Goal: Task Accomplishment & Management: Use online tool/utility

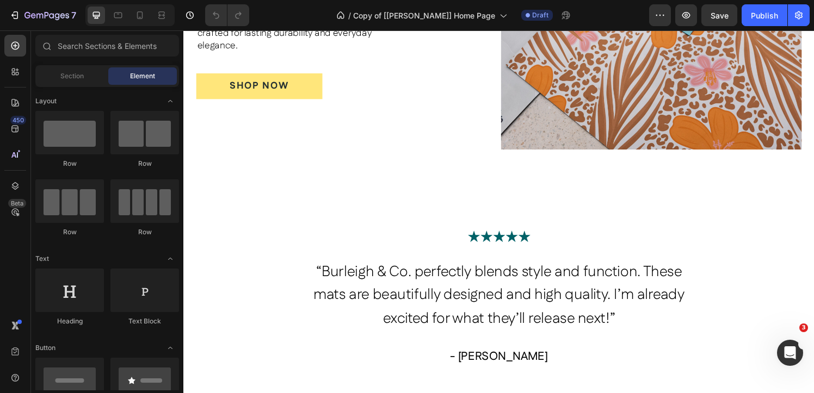
scroll to position [521, 0]
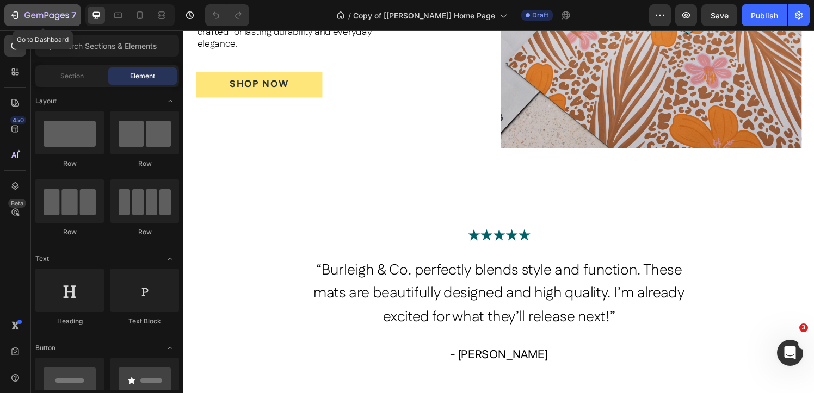
click at [16, 15] on icon "button" at bounding box center [13, 15] width 5 height 3
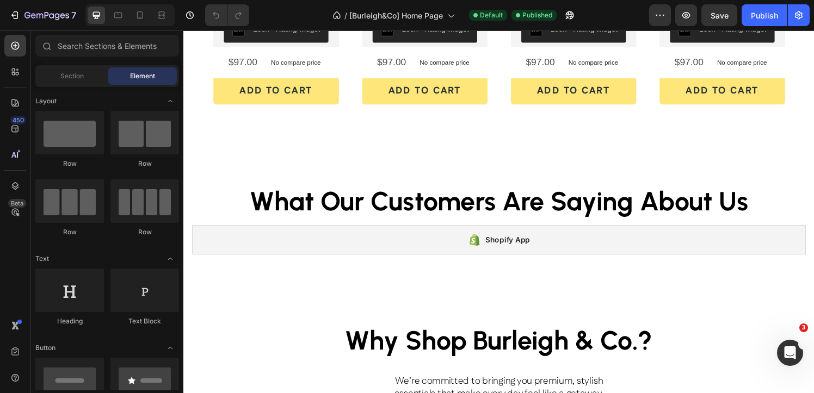
scroll to position [673, 0]
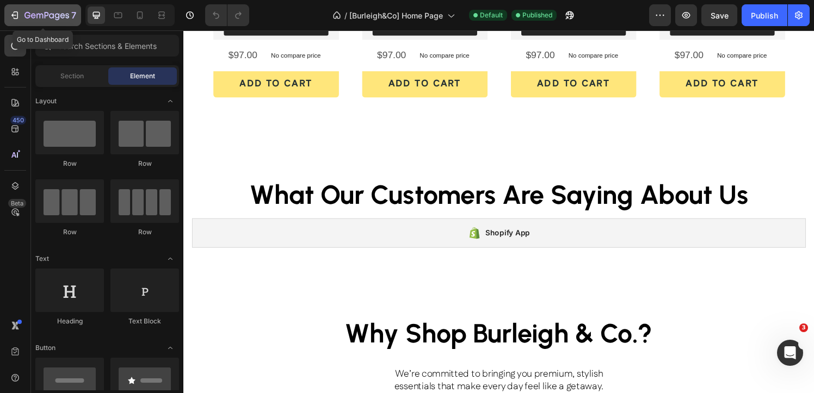
click at [14, 12] on icon "button" at bounding box center [16, 15] width 5 height 8
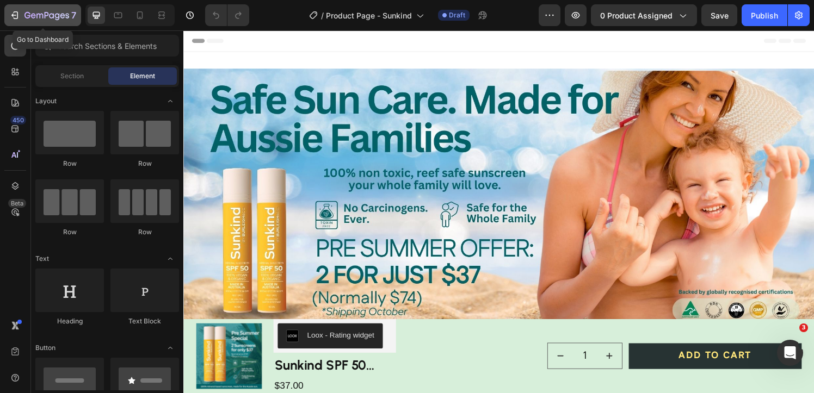
click at [15, 14] on icon "button" at bounding box center [14, 15] width 11 height 11
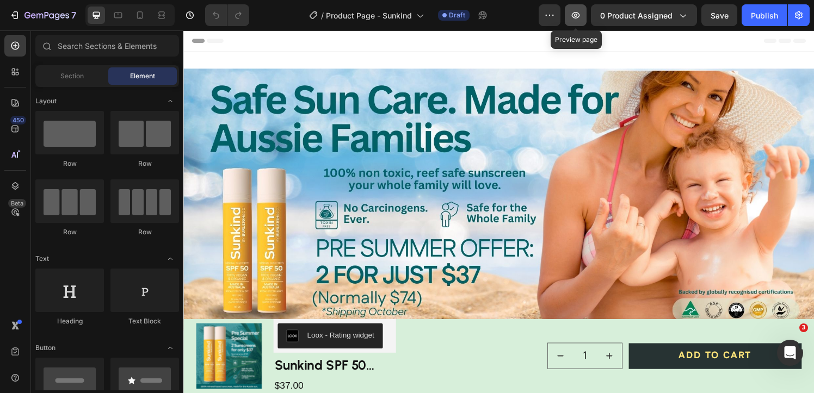
click at [576, 12] on icon "button" at bounding box center [576, 15] width 8 height 7
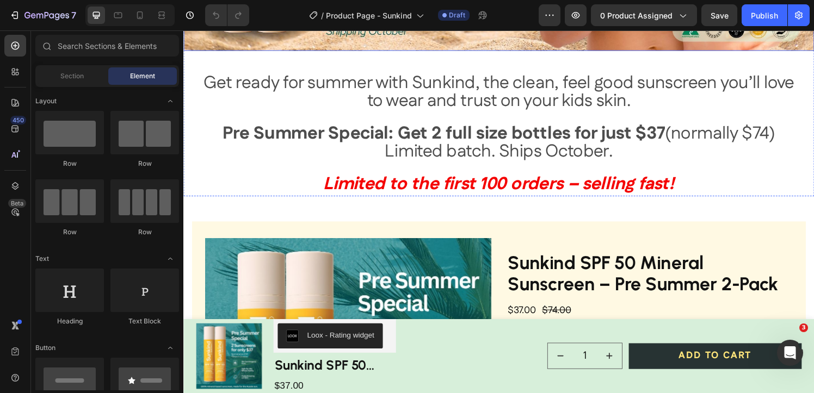
scroll to position [290, 0]
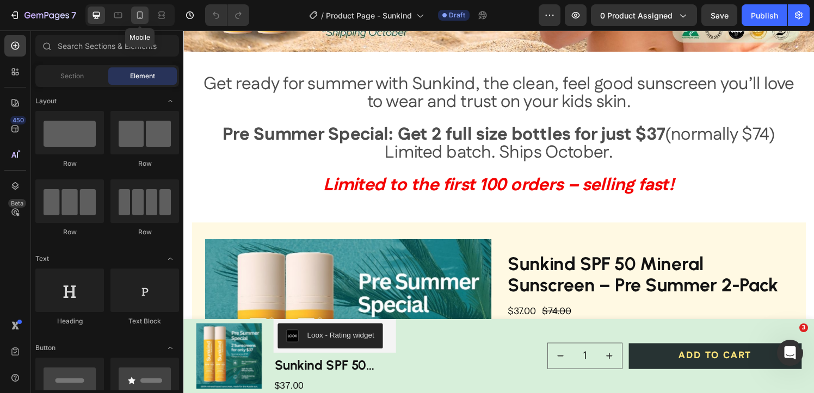
click at [142, 15] on icon at bounding box center [139, 15] width 11 height 11
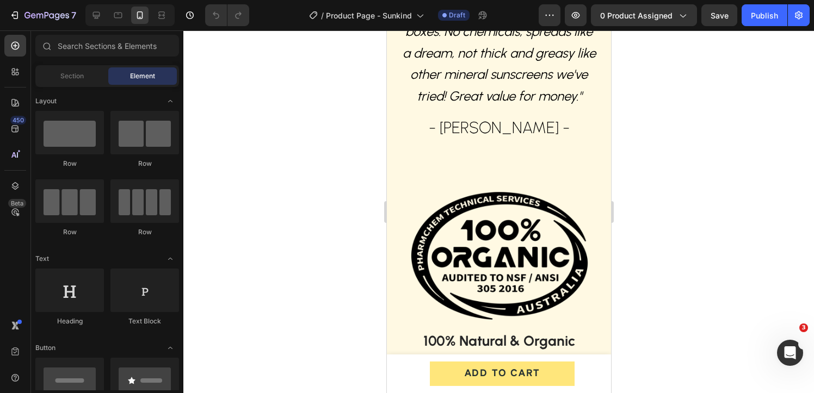
scroll to position [2458, 0]
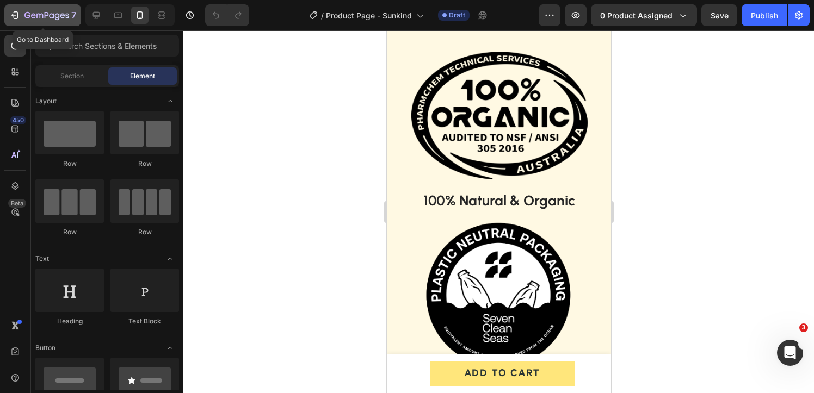
click at [16, 15] on icon "button" at bounding box center [14, 15] width 11 height 11
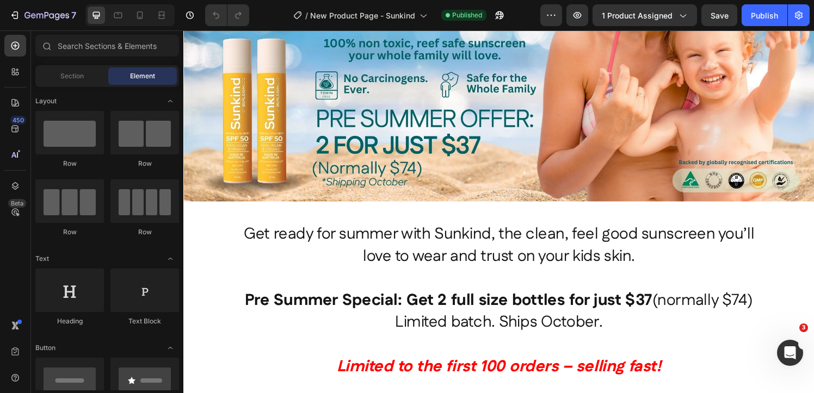
scroll to position [170, 0]
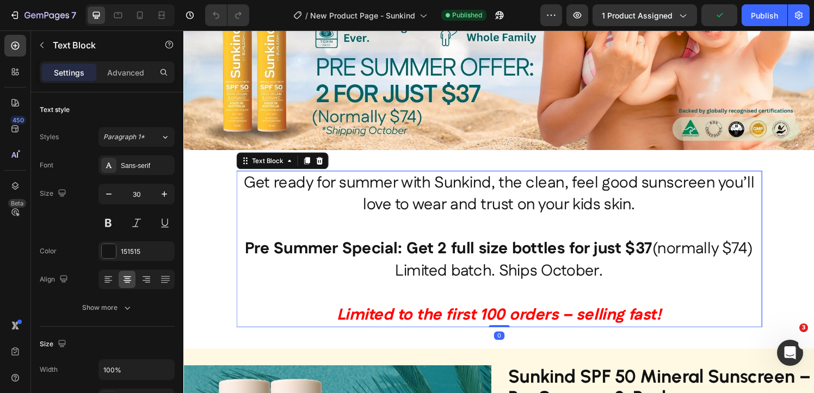
click at [526, 280] on p "Pre Summer Special: Get 2 full size bottles for just $37 (normally $74) Limited…" at bounding box center [510, 269] width 542 height 46
click at [549, 277] on p "Pre Summer Special: Get 2 full size bottles for just $37 (normally $74) Limited…" at bounding box center [510, 269] width 542 height 46
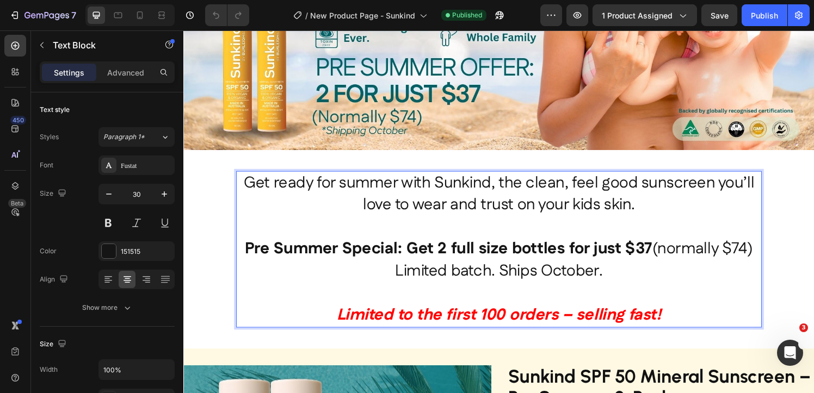
click at [552, 278] on p "Pre Summer Special: Get 2 full size bottles for just $37 (normally $74) Limited…" at bounding box center [510, 269] width 542 height 46
click at [660, 281] on p "Pre Summer Special: Get 2 full size bottles for just $37 (normally $74) Limited…" at bounding box center [510, 269] width 542 height 46
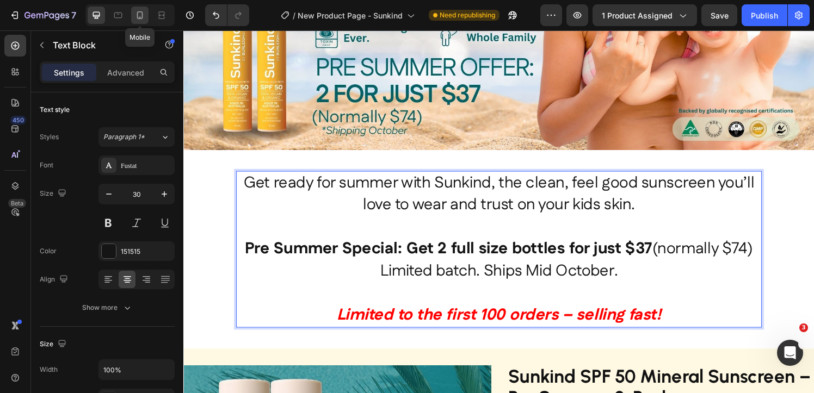
click at [136, 15] on icon at bounding box center [139, 15] width 11 height 11
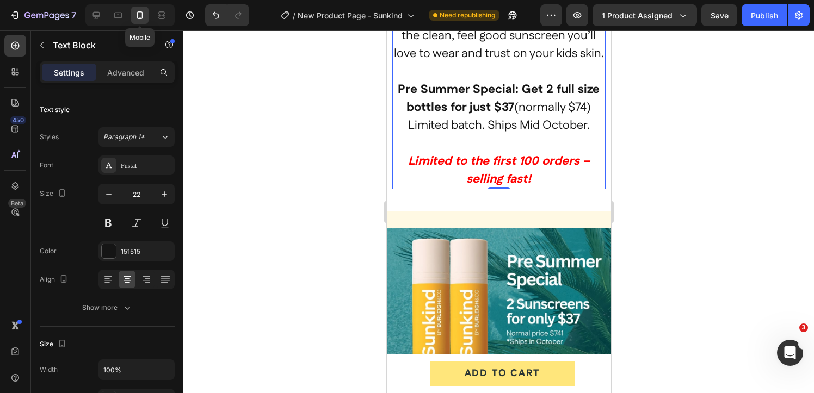
scroll to position [109, 0]
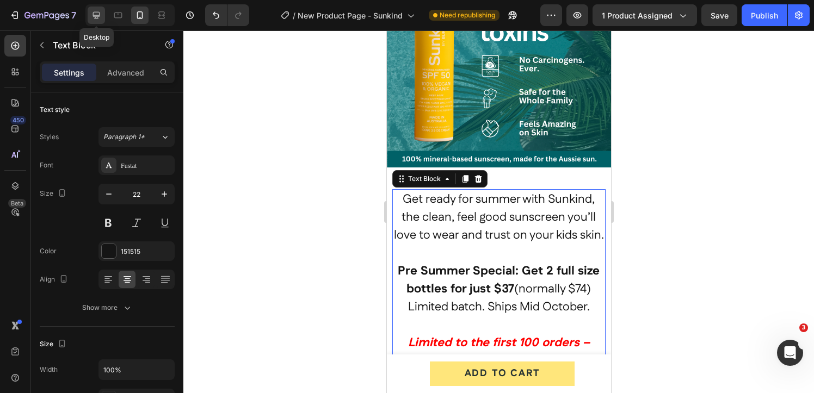
click at [96, 12] on icon at bounding box center [96, 15] width 7 height 7
type input "30"
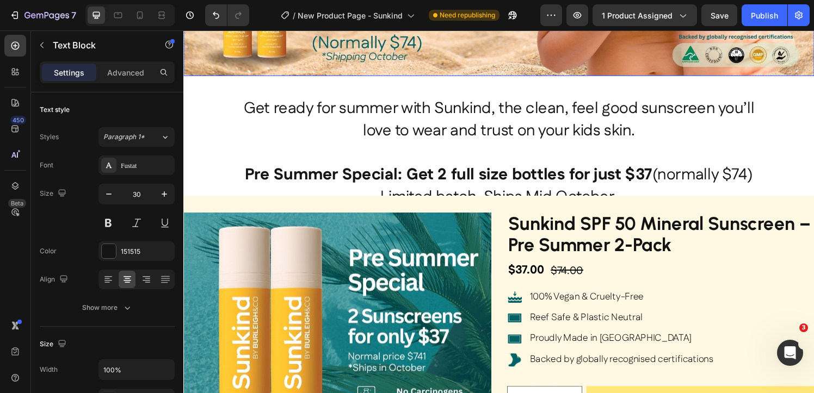
scroll to position [278, 0]
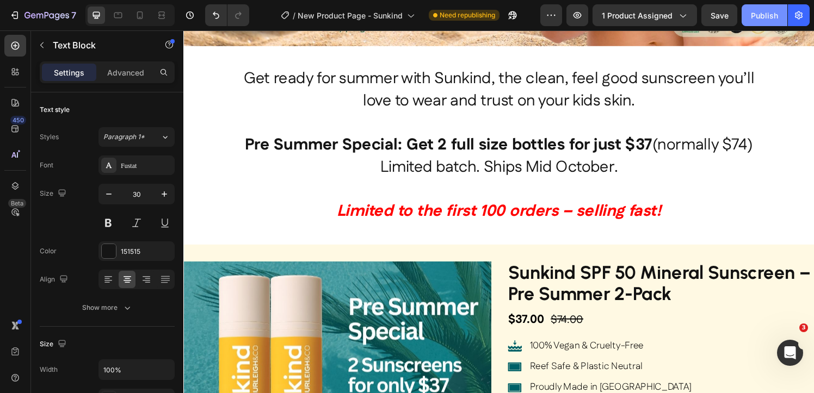
click at [767, 16] on div "Publish" at bounding box center [764, 15] width 27 height 11
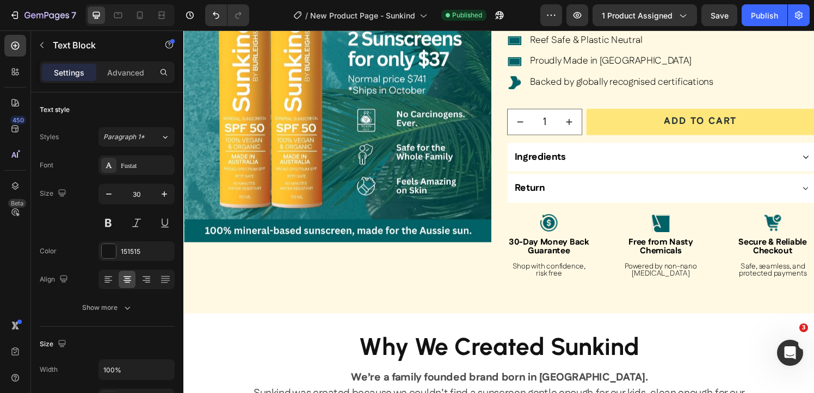
scroll to position [614, 0]
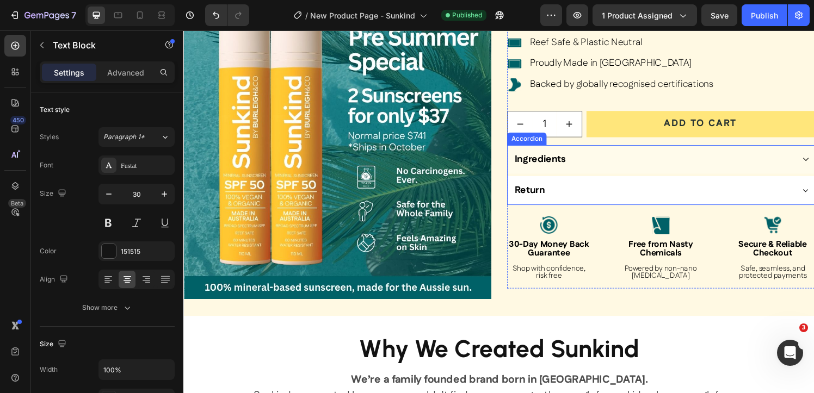
click at [614, 165] on div "Ingredients" at bounding box center [670, 165] width 292 height 16
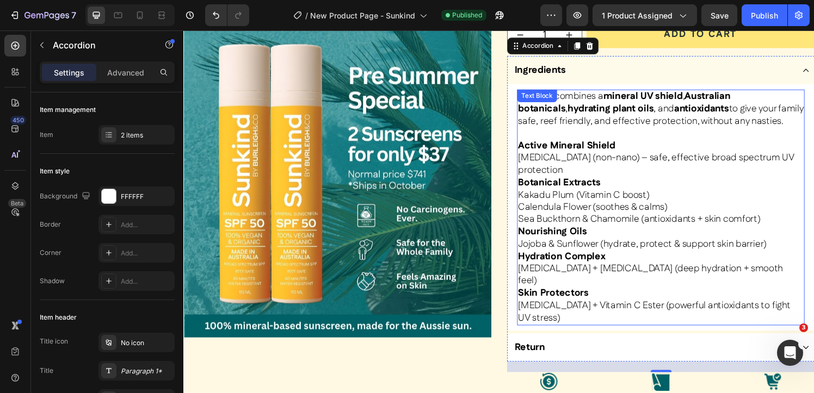
scroll to position [708, 0]
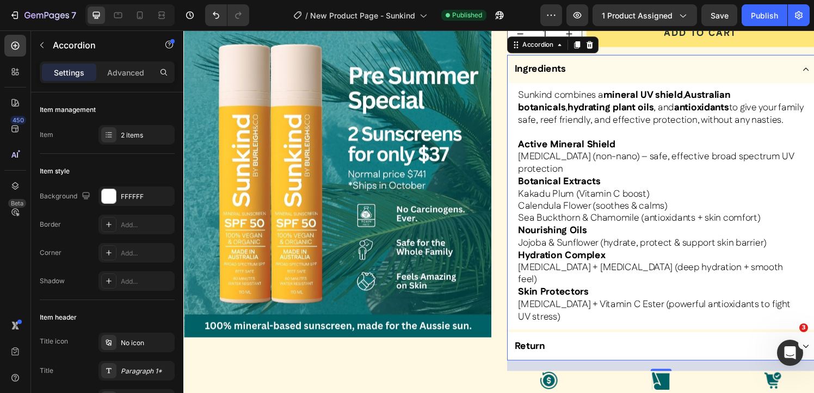
click at [609, 80] on div "Ingredients" at bounding box center [677, 70] width 317 height 29
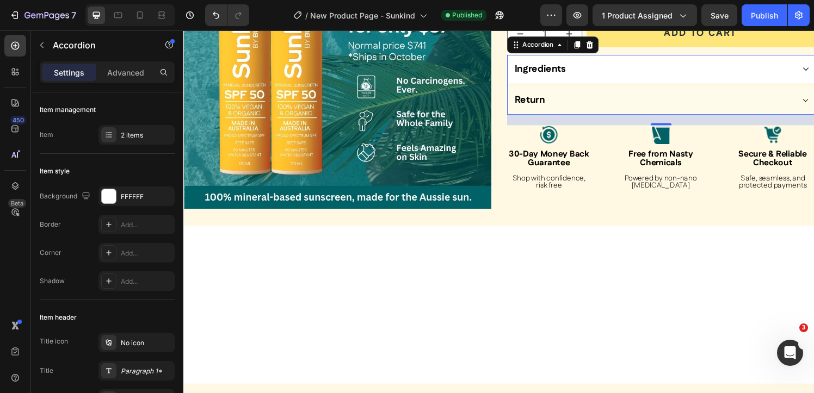
click at [607, 108] on div "Return" at bounding box center [670, 103] width 292 height 16
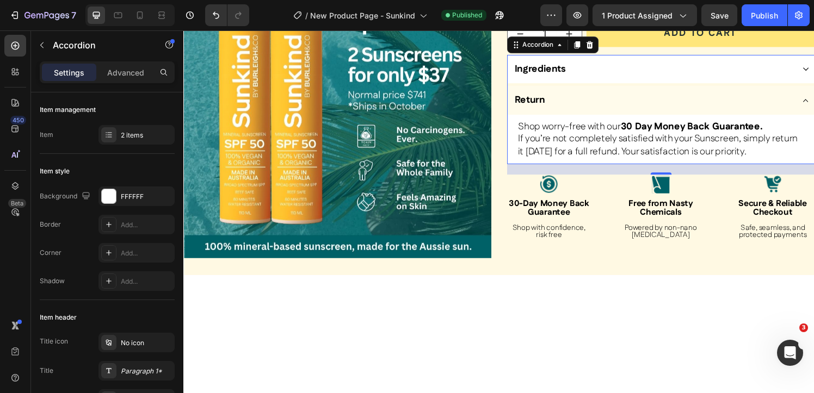
click at [614, 96] on div "Return" at bounding box center [670, 103] width 292 height 16
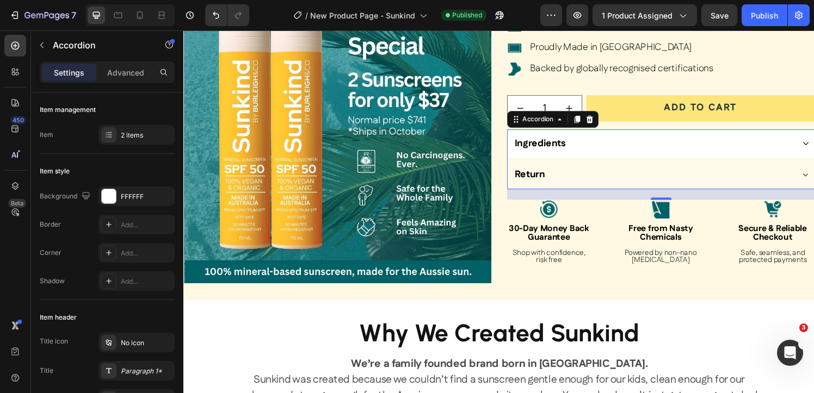
scroll to position [622, 0]
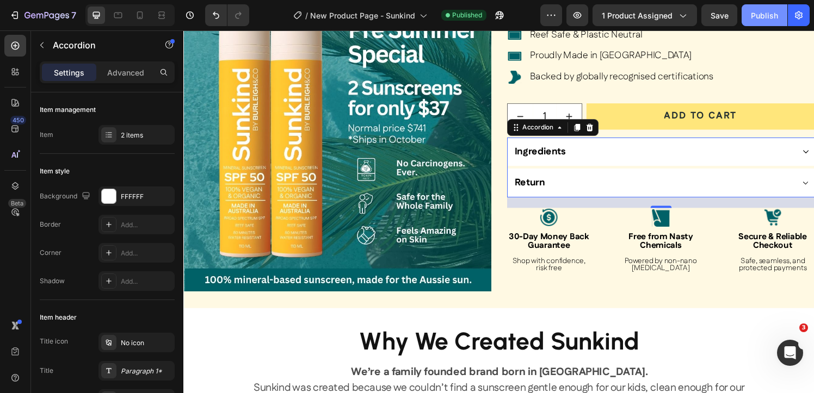
click at [763, 15] on div "Publish" at bounding box center [764, 15] width 27 height 11
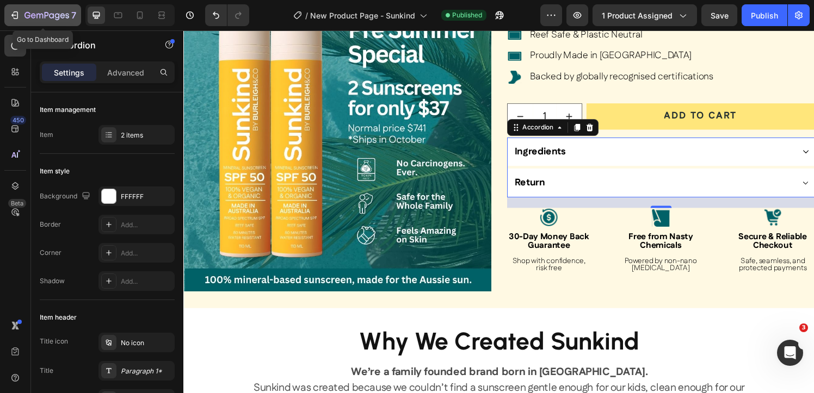
click at [34, 13] on icon "button" at bounding box center [46, 15] width 45 height 9
